Goal: Task Accomplishment & Management: Complete application form

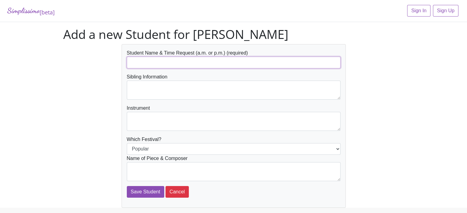
click at [149, 64] on input "text" at bounding box center [234, 63] width 214 height 12
type input "[PERSON_NAME] PM"
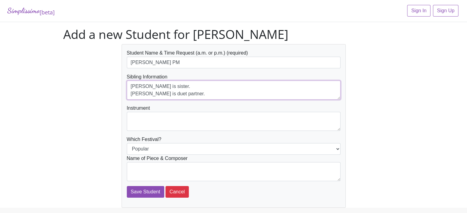
type textarea "[PERSON_NAME] is sister. [PERSON_NAME] is duet partner."
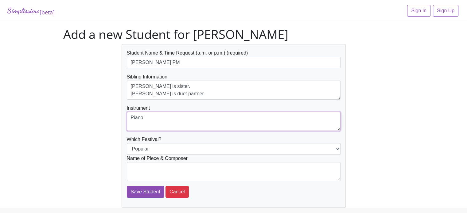
type textarea "Piano"
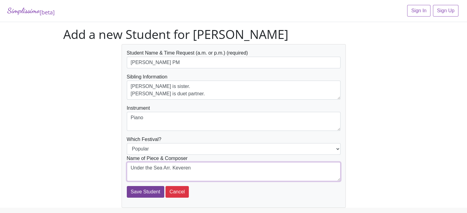
type textarea "Under the Sea Arr. Keveren"
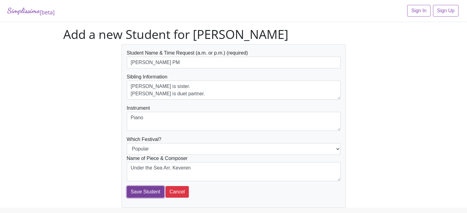
click at [145, 193] on input "Save Student" at bounding box center [145, 192] width 37 height 12
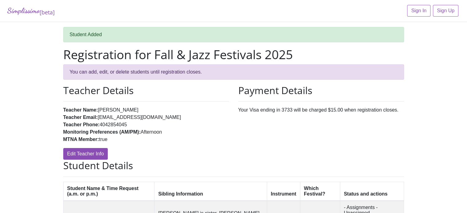
scroll to position [65, 0]
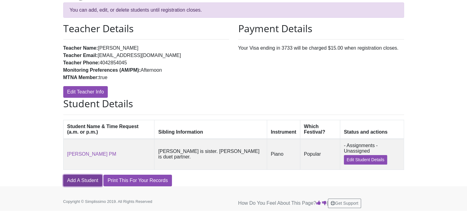
click at [86, 181] on link "Add A Student" at bounding box center [82, 181] width 39 height 12
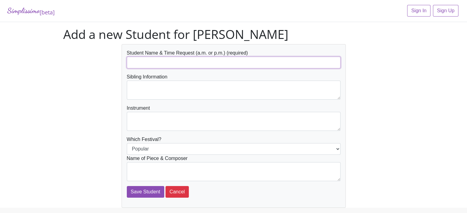
click at [167, 62] on input "text" at bounding box center [234, 63] width 214 height 12
type input "[PERSON_NAME]"
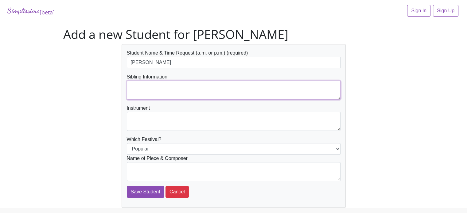
click at [164, 85] on textarea at bounding box center [234, 90] width 214 height 19
type textarea "L"
type textarea "[PERSON_NAME] is sister. [PERSON_NAME] is duet partner"
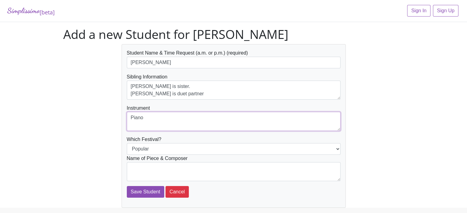
type textarea "Piano"
select select "Jazz"
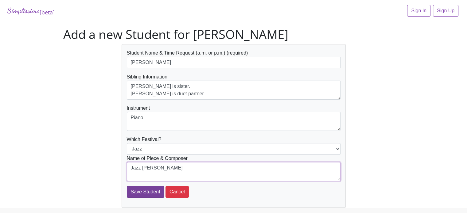
type textarea "Jazz Martha Mier"
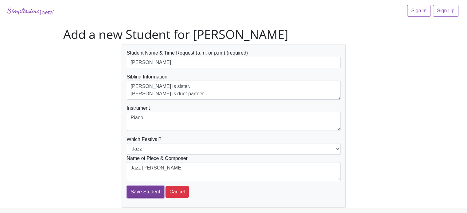
click at [140, 192] on input "Save Student" at bounding box center [145, 192] width 37 height 12
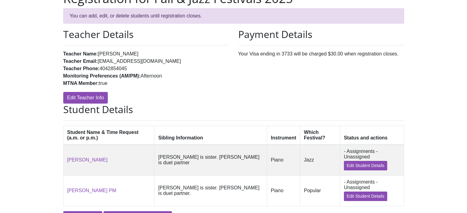
scroll to position [98, 0]
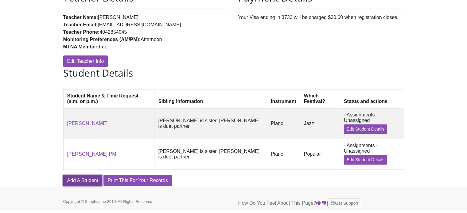
click at [87, 180] on link "Add A Student" at bounding box center [82, 181] width 39 height 12
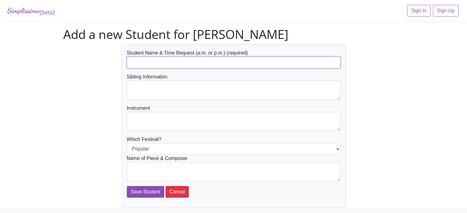
click at [134, 64] on input "text" at bounding box center [234, 63] width 214 height 12
type input "Lydia Sessoms"
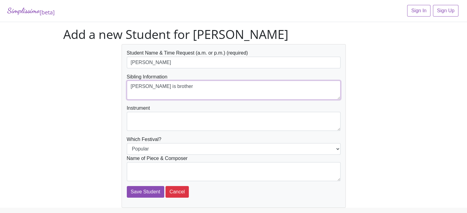
type textarea "[PERSON_NAME] is brother"
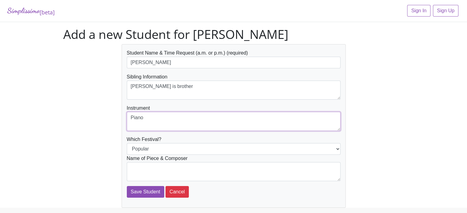
type textarea "Piano"
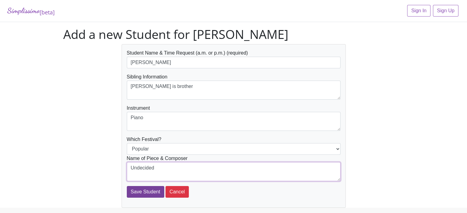
type textarea "Undecided"
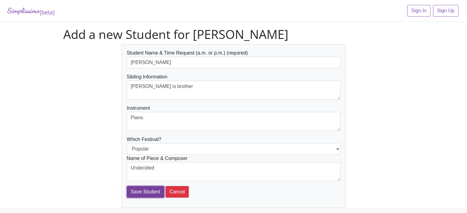
click at [140, 193] on input "Save Student" at bounding box center [145, 192] width 37 height 12
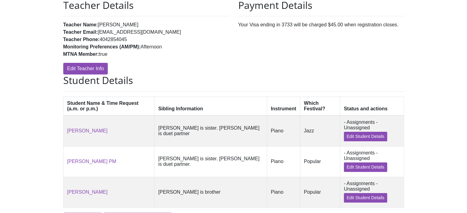
scroll to position [130, 0]
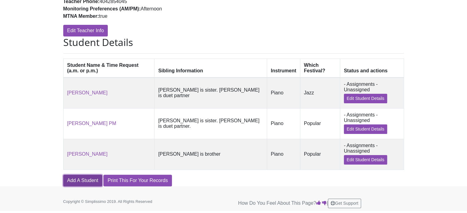
click at [90, 184] on link "Add A Student" at bounding box center [82, 181] width 39 height 12
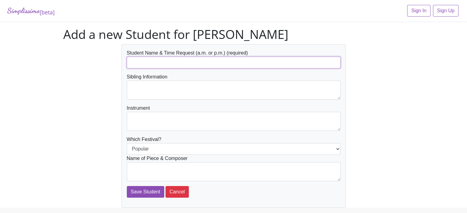
click at [175, 63] on input "text" at bounding box center [234, 63] width 214 height 12
type input "Lydia Sessoms PM"
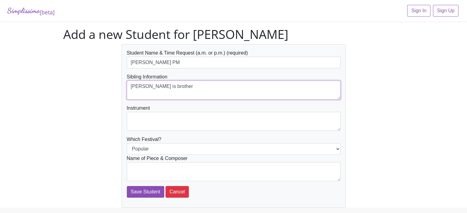
type textarea "[PERSON_NAME] is brother"
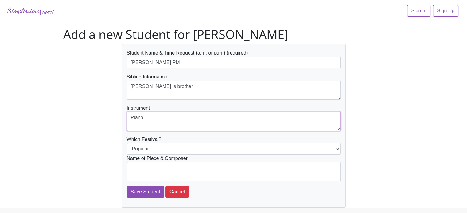
type textarea "Piano"
select select "Jazz"
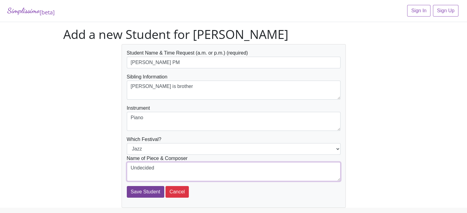
type textarea "Undecided"
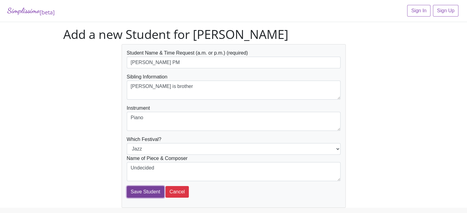
click at [140, 191] on input "Save Student" at bounding box center [145, 192] width 37 height 12
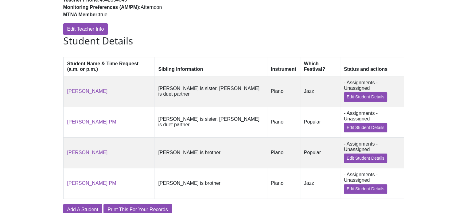
scroll to position [130, 0]
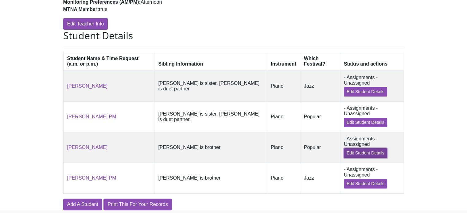
click at [362, 158] on link "Edit Student Details" at bounding box center [365, 154] width 43 height 10
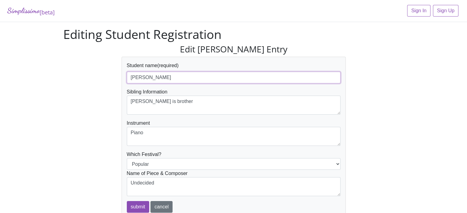
click at [205, 78] on input "Lydia Sessoms" at bounding box center [234, 78] width 214 height 12
type input "[PERSON_NAME] PM"
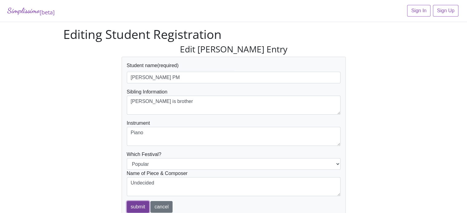
click at [142, 205] on input "submit" at bounding box center [138, 207] width 22 height 12
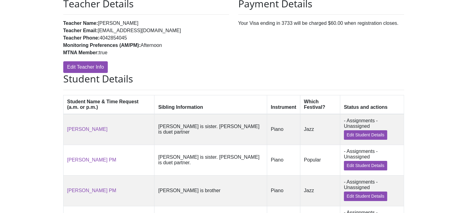
scroll to position [87, 0]
click at [366, 138] on link "Edit Student Details" at bounding box center [365, 135] width 43 height 10
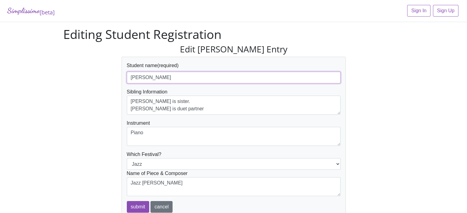
click at [221, 76] on input "Jeremy Sessoms" at bounding box center [234, 78] width 214 height 12
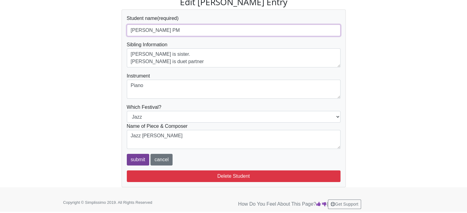
type input "[PERSON_NAME] PM"
click at [133, 159] on input "submit" at bounding box center [138, 160] width 22 height 12
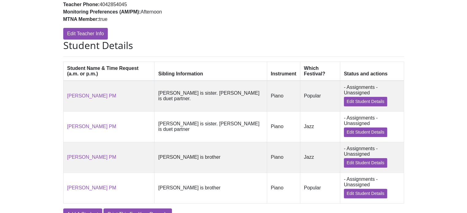
scroll to position [163, 0]
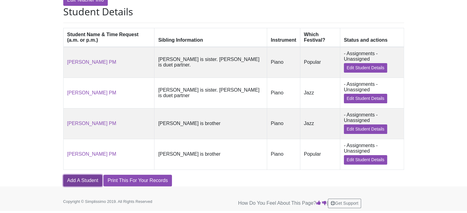
click at [90, 181] on link "Add A Student" at bounding box center [82, 181] width 39 height 12
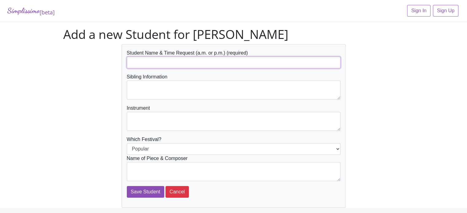
click at [168, 59] on input "text" at bounding box center [234, 63] width 214 height 12
type input "[PERSON_NAME]"
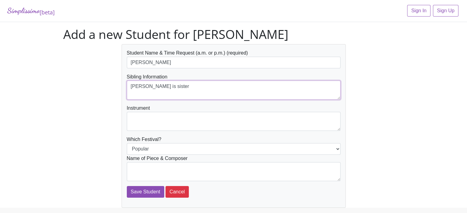
type textarea "[PERSON_NAME] is sister"
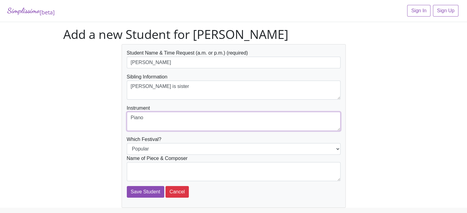
type textarea "Piano"
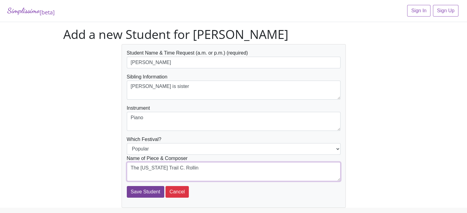
type textarea "The [US_STATE] Trail C. Rollin"
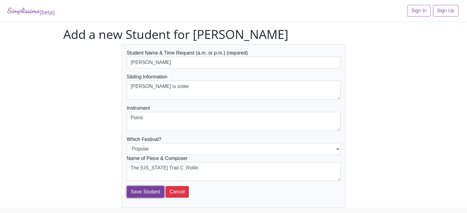
click at [137, 189] on input "Save Student" at bounding box center [145, 192] width 37 height 12
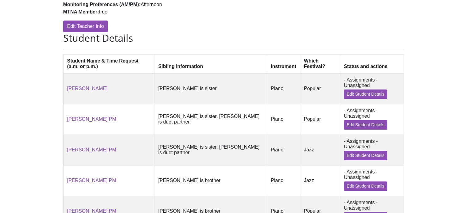
scroll to position [127, 0]
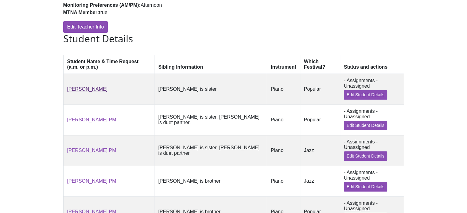
click at [93, 92] on link "[PERSON_NAME]" at bounding box center [87, 89] width 41 height 5
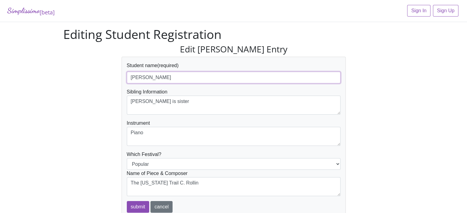
click at [187, 75] on input "[PERSON_NAME]" at bounding box center [234, 78] width 214 height 12
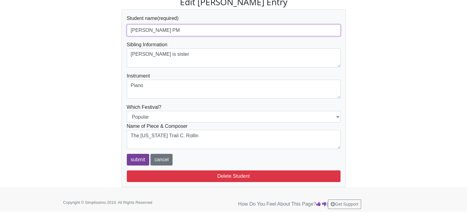
type input "[PERSON_NAME] PM"
click at [139, 162] on input "submit" at bounding box center [138, 160] width 22 height 12
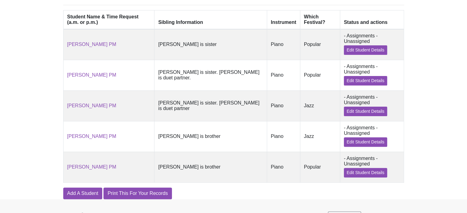
scroll to position [172, 0]
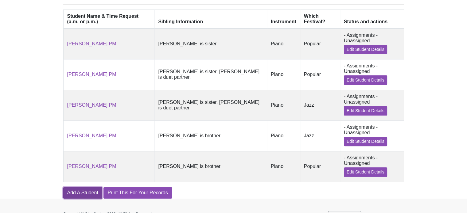
click at [84, 199] on link "Add A Student" at bounding box center [82, 193] width 39 height 12
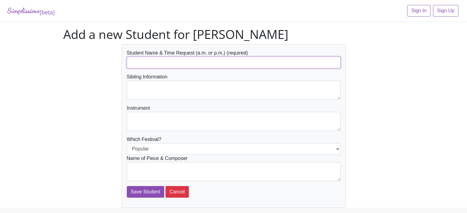
click at [150, 65] on input "text" at bounding box center [234, 63] width 214 height 12
type input "[PERSON_NAME] PM"
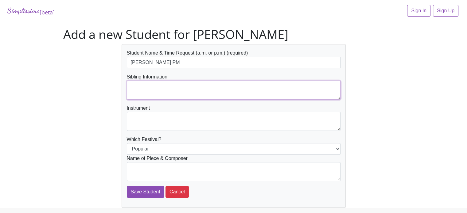
click at [180, 86] on textarea at bounding box center [234, 90] width 214 height 19
type textarea "E"
type textarea "[PERSON_NAME] is sister"
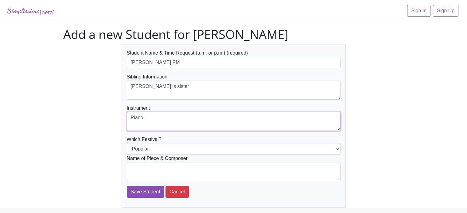
type textarea "Piano"
select select "Jazz"
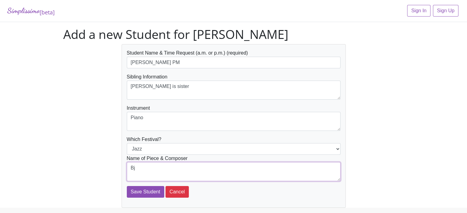
type textarea "B"
type textarea "Butterflies C. Rollin"
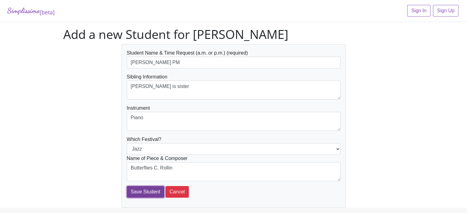
click at [139, 192] on input "Save Student" at bounding box center [145, 192] width 37 height 12
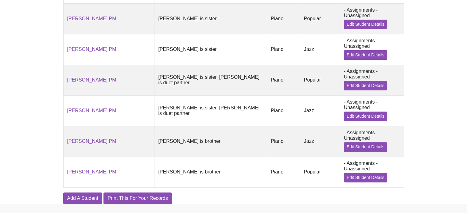
scroll to position [228, 0]
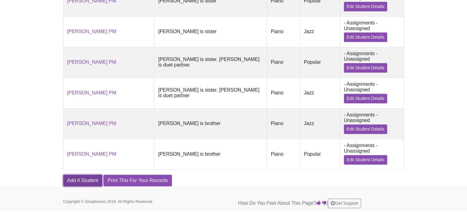
click at [85, 183] on link "Add A Student" at bounding box center [82, 181] width 39 height 12
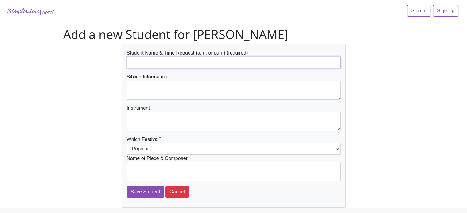
click at [147, 62] on input "text" at bounding box center [234, 63] width 214 height 12
type input "[PERSON_NAME] PM"
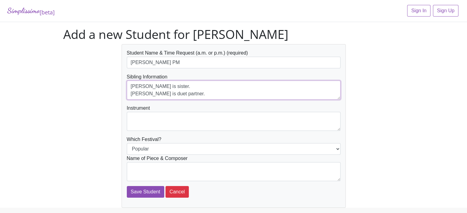
type textarea "[PERSON_NAME] is sister. [PERSON_NAME] is duet partner."
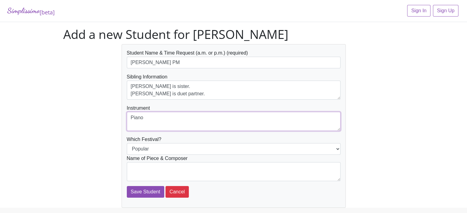
type textarea "Piano"
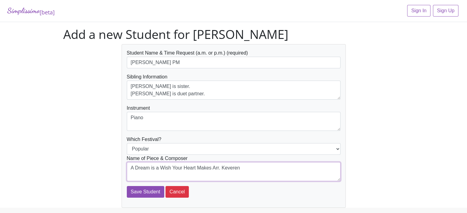
type textarea "A Dream is a Wish Your Heart Makes Arr. Keveren"
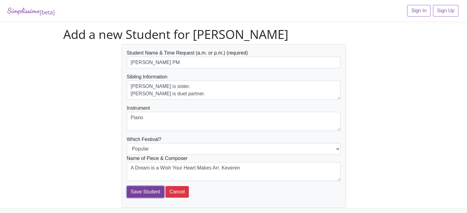
click at [140, 191] on input "Save Student" at bounding box center [145, 192] width 37 height 12
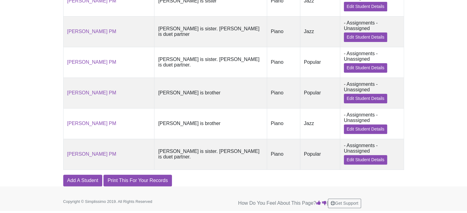
scroll to position [261, 0]
click at [87, 180] on link "Add A Student" at bounding box center [82, 181] width 39 height 12
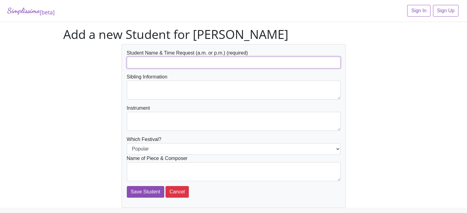
click at [149, 63] on input "text" at bounding box center [234, 63] width 214 height 12
click at [177, 64] on input "[PERSON_NAME]" at bounding box center [234, 63] width 214 height 12
type input "[PERSON_NAME] PM"
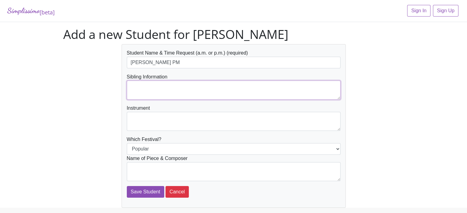
click at [176, 91] on textarea at bounding box center [234, 90] width 214 height 19
type textarea "[PERSON_NAME] is sister. [PERSON_NAME] is duet partner."
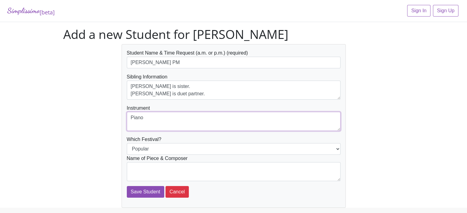
type textarea "Piano"
select select "Jazz"
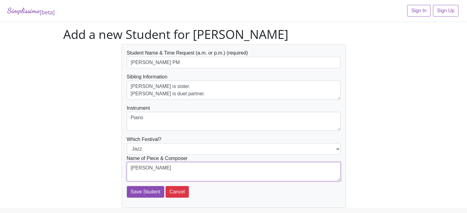
type textarea "J"
type textarea "DUET - Jazz"
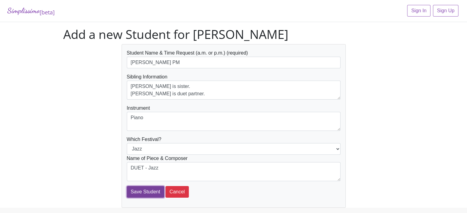
click at [137, 190] on input "Save Student" at bounding box center [145, 192] width 37 height 12
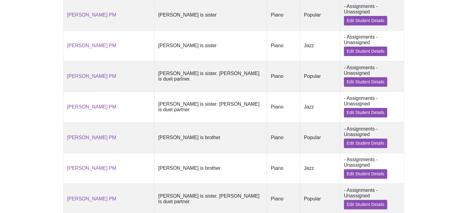
scroll to position [198, 0]
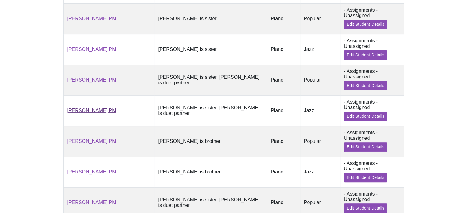
click at [94, 113] on link "[PERSON_NAME] PM" at bounding box center [91, 110] width 49 height 5
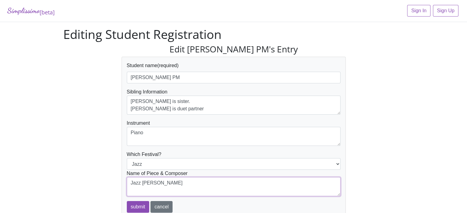
click at [131, 183] on textarea "Jazz Martha Mier" at bounding box center [234, 186] width 214 height 19
type textarea "DUET Jazz Martha Mier"
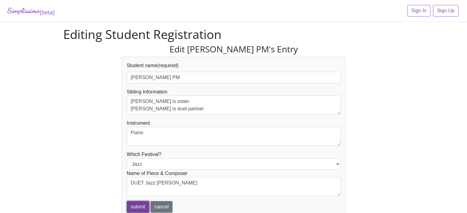
click at [138, 206] on input "submit" at bounding box center [138, 207] width 22 height 12
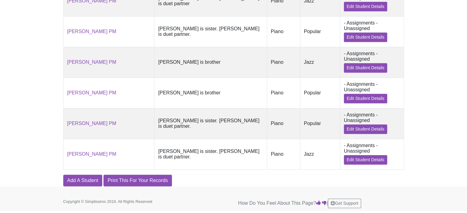
scroll to position [288, 0]
click at [97, 157] on link "[PERSON_NAME] PM" at bounding box center [91, 154] width 49 height 5
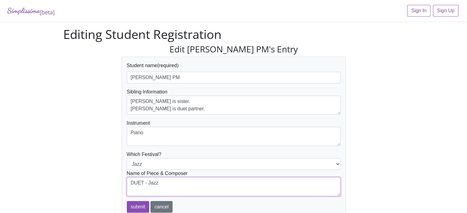
click at [162, 181] on textarea "DUET - Jazz" at bounding box center [234, 186] width 214 height 19
type textarea "DUET - Jazz [PERSON_NAME]"
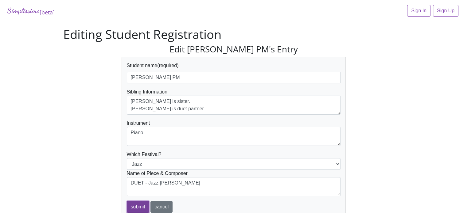
click at [138, 207] on input "submit" at bounding box center [138, 207] width 22 height 12
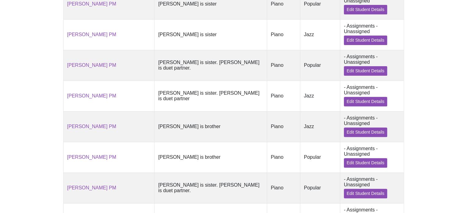
scroll to position [294, 0]
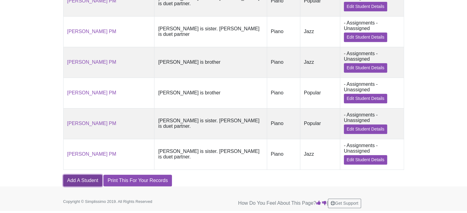
click at [88, 186] on link "Add A Student" at bounding box center [82, 181] width 39 height 12
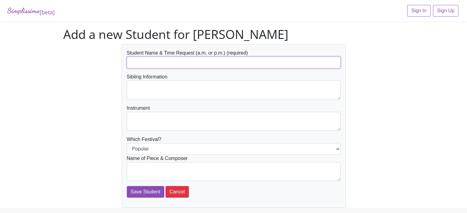
click at [143, 61] on input "text" at bounding box center [234, 63] width 214 height 12
type input "[PERSON_NAME]"
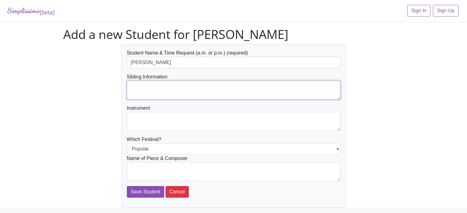
click at [141, 89] on textarea at bounding box center [234, 90] width 214 height 19
type textarea "None"
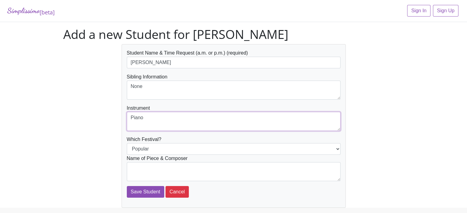
type textarea "Piano"
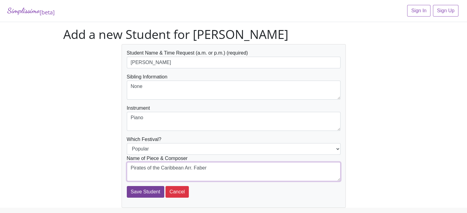
type textarea "Pirates of the Caribbean Arr. Faber"
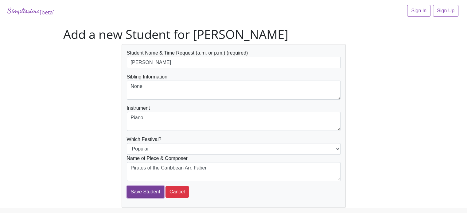
click at [140, 190] on input "Save Student" at bounding box center [145, 192] width 37 height 12
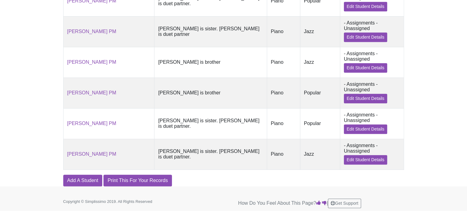
scroll to position [326, 0]
click at [86, 180] on link "Add A Student" at bounding box center [82, 181] width 39 height 12
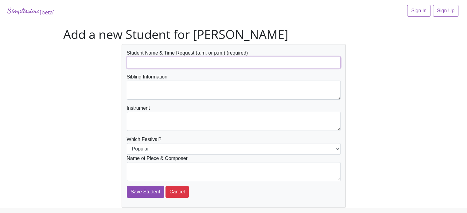
click at [176, 59] on input "text" at bounding box center [234, 63] width 214 height 12
type input "e"
type input "[PERSON_NAME]"
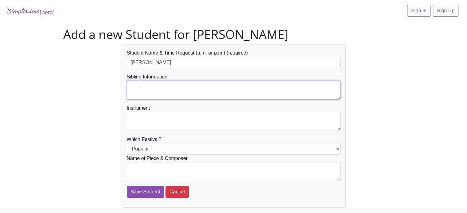
click at [168, 83] on textarea at bounding box center [234, 90] width 214 height 19
type textarea "None"
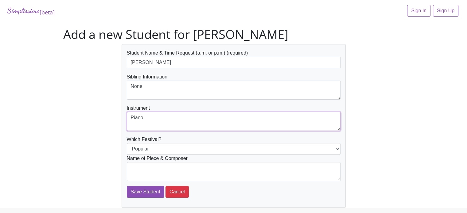
type textarea "Piano"
select select "Jazz"
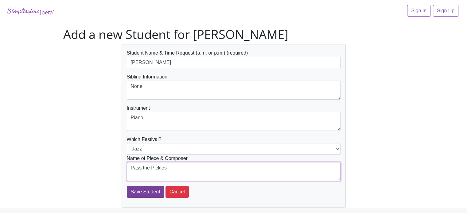
type textarea "Pass the Pickles"
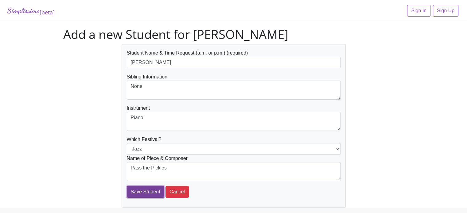
click at [149, 195] on input "Save Student" at bounding box center [145, 192] width 37 height 12
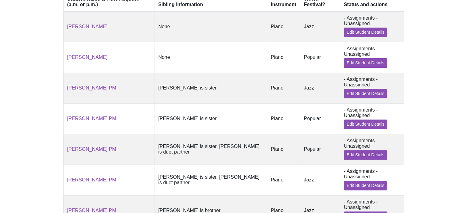
scroll to position [177, 0]
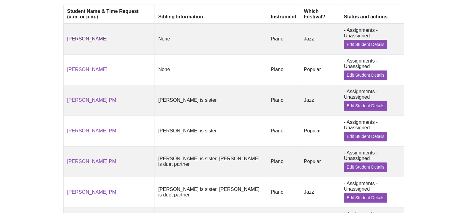
click at [91, 41] on link "[PERSON_NAME]" at bounding box center [87, 38] width 41 height 5
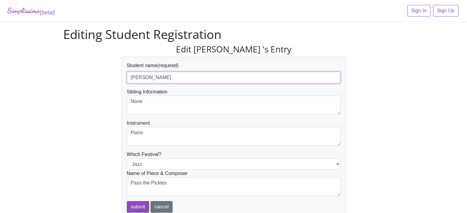
click at [182, 76] on input "[PERSON_NAME]" at bounding box center [234, 78] width 214 height 12
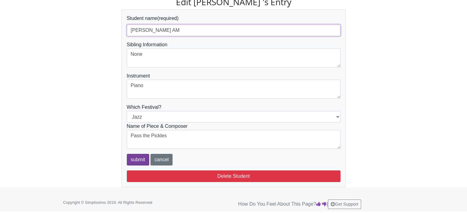
type input "[PERSON_NAME] AM"
click at [138, 163] on input "submit" at bounding box center [138, 160] width 22 height 12
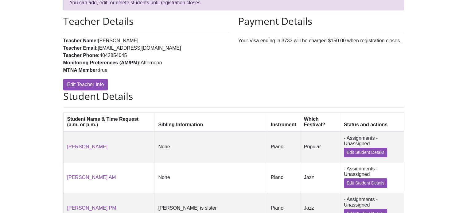
scroll to position [71, 0]
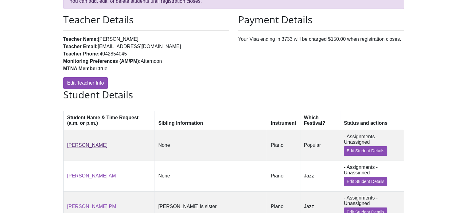
click at [87, 148] on link "[PERSON_NAME]" at bounding box center [87, 145] width 41 height 5
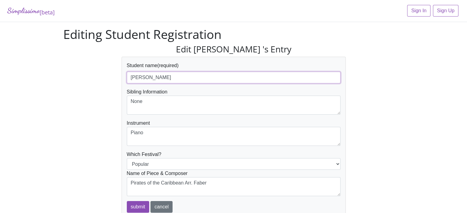
click at [176, 79] on input "Evaline Colwell" at bounding box center [234, 78] width 214 height 12
type input "[PERSON_NAME] AM"
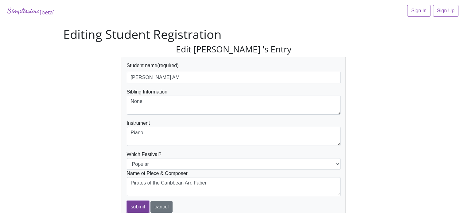
click at [134, 207] on input "submit" at bounding box center [138, 207] width 22 height 12
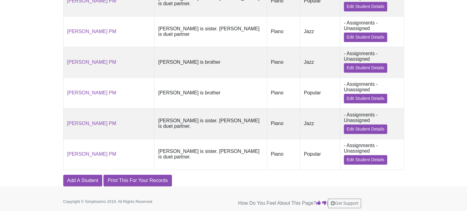
scroll to position [359, 0]
click at [148, 183] on link "Print This For Your Records" at bounding box center [137, 181] width 68 height 12
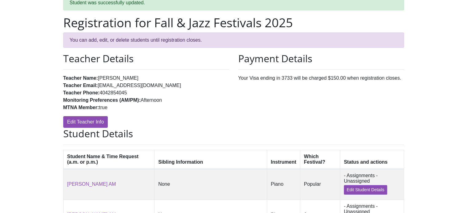
scroll to position [0, 0]
